Goal: Transaction & Acquisition: Obtain resource

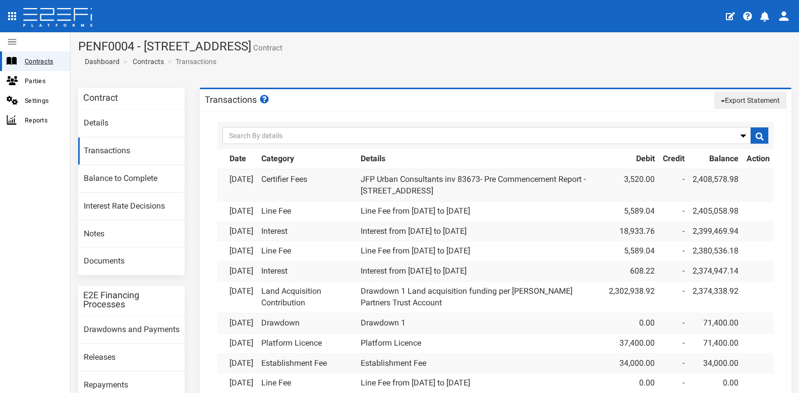
click at [45, 62] on span "Contracts" at bounding box center [43, 61] width 37 height 12
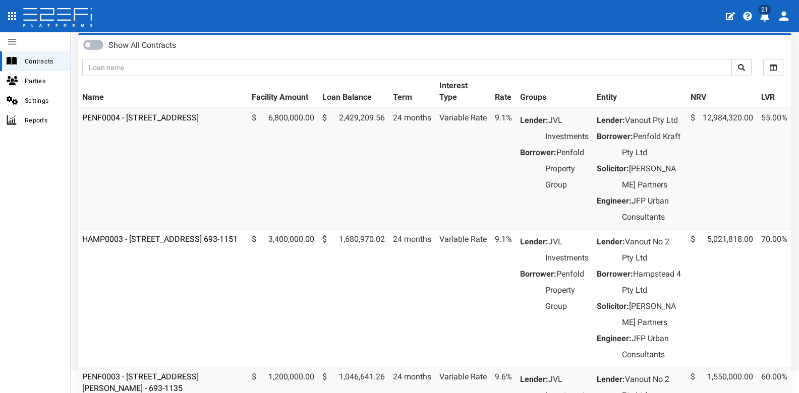
scroll to position [57, 0]
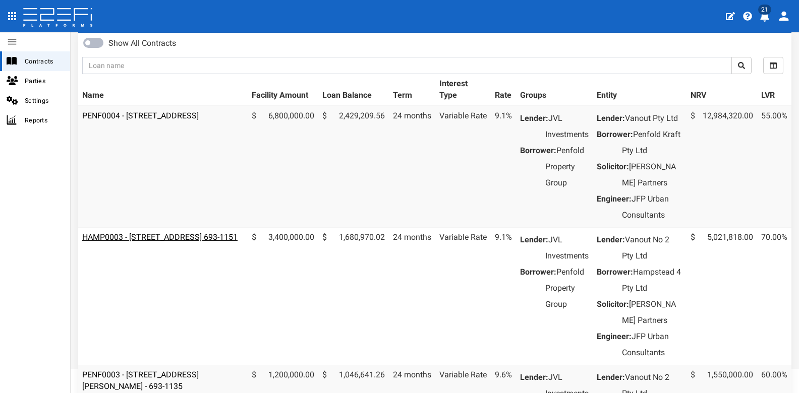
click at [206, 242] on link "HAMP0003 - [STREET_ADDRESS] 693-1151" at bounding box center [159, 238] width 155 height 10
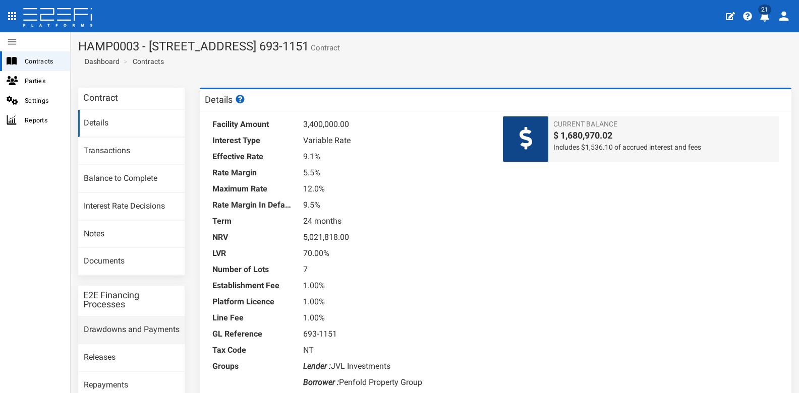
click at [127, 328] on link "Drawdowns and Payments" at bounding box center [131, 330] width 106 height 27
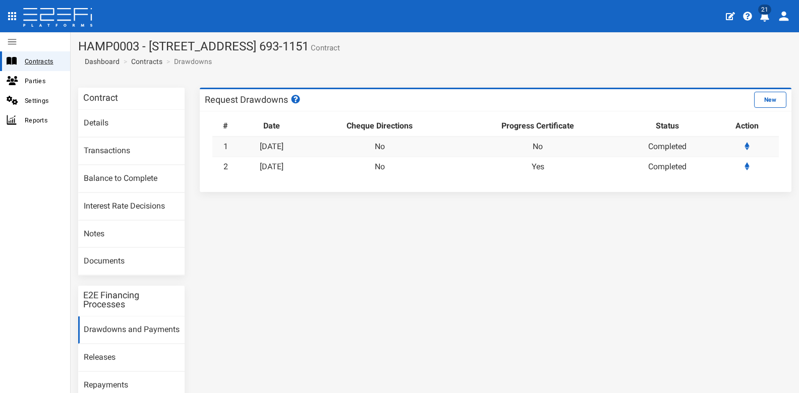
click at [38, 56] on span "Contracts" at bounding box center [43, 61] width 37 height 12
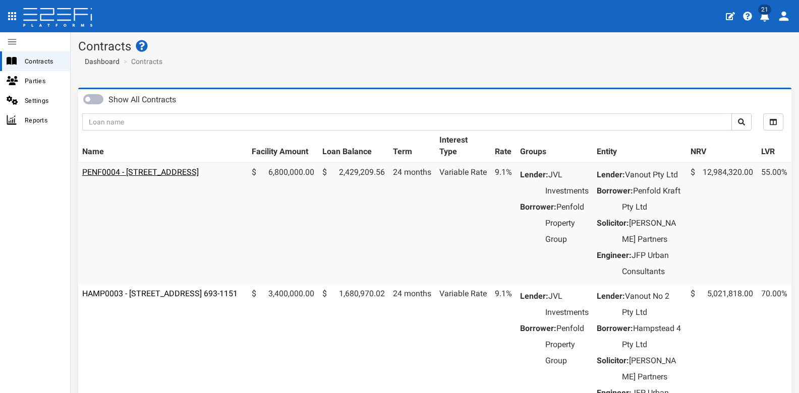
click at [163, 170] on link "PENF0004 - [STREET_ADDRESS]" at bounding box center [140, 172] width 117 height 10
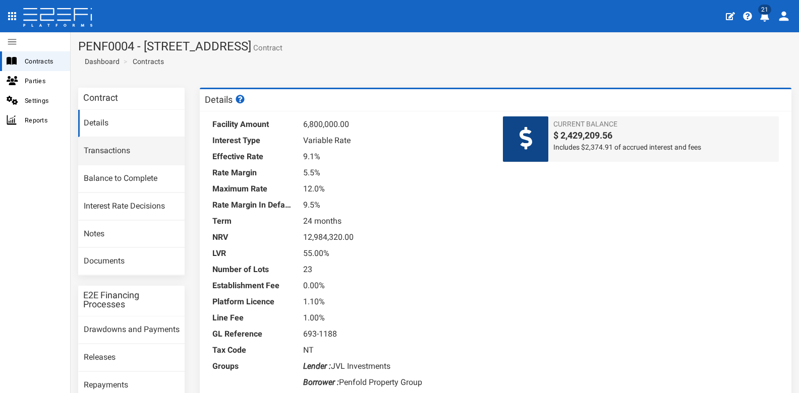
click at [114, 149] on link "Transactions" at bounding box center [131, 151] width 106 height 27
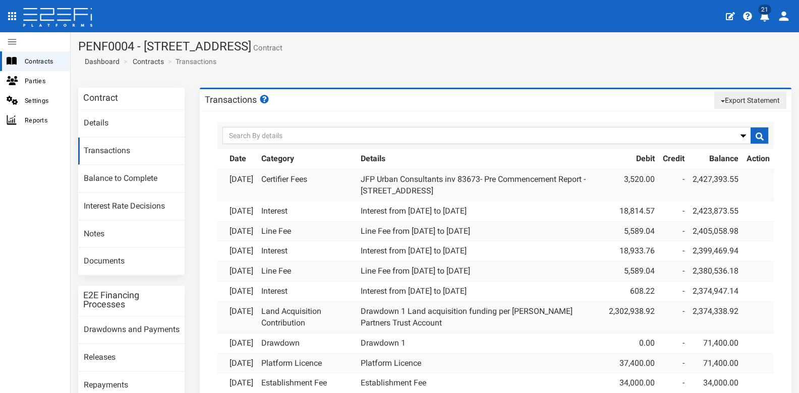
click at [748, 101] on button "Export Statement" at bounding box center [750, 100] width 72 height 17
click at [740, 118] on link "pdf" at bounding box center [746, 119] width 80 height 13
click at [50, 63] on span "Contracts" at bounding box center [43, 61] width 37 height 12
